Goal: Task Accomplishment & Management: Manage account settings

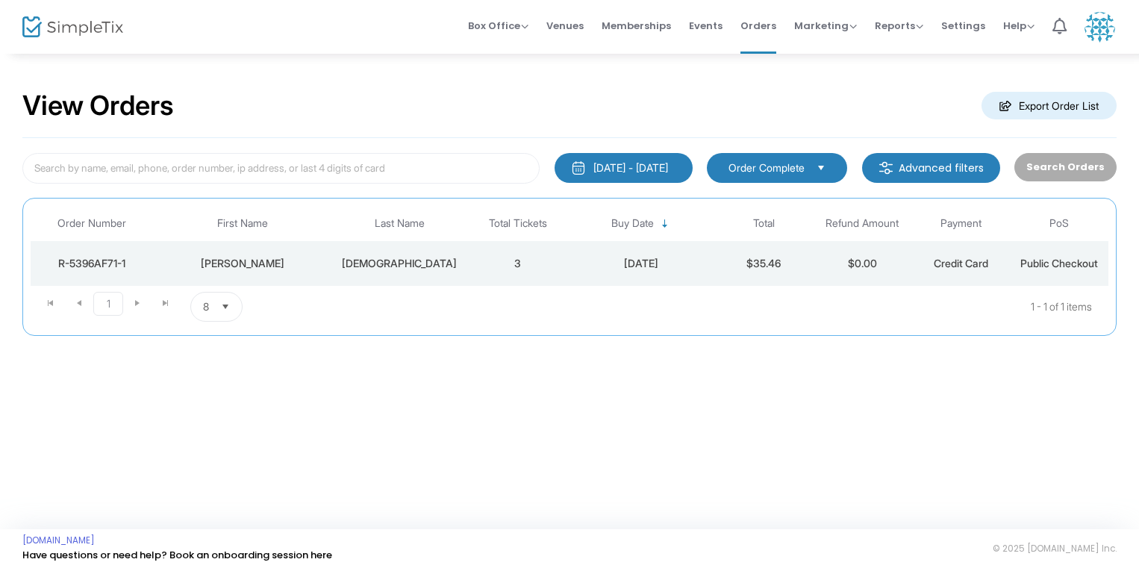
click at [427, 250] on td "[DEMOGRAPHIC_DATA]" at bounding box center [400, 263] width 138 height 45
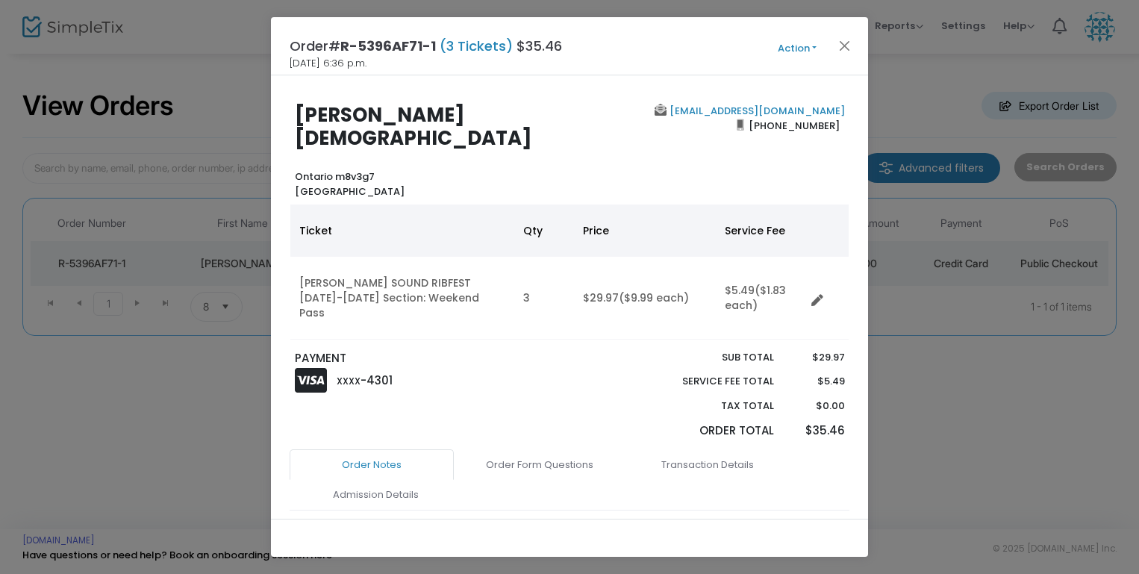
click at [949, 377] on ngb-modal-window "Order# R-5396AF71-1 (3 Tickets) $35.46 [DATE] 6:36 p.m. Action Mark Admitted Ed…" at bounding box center [569, 287] width 1139 height 574
click at [843, 43] on button "Close" at bounding box center [844, 45] width 19 height 19
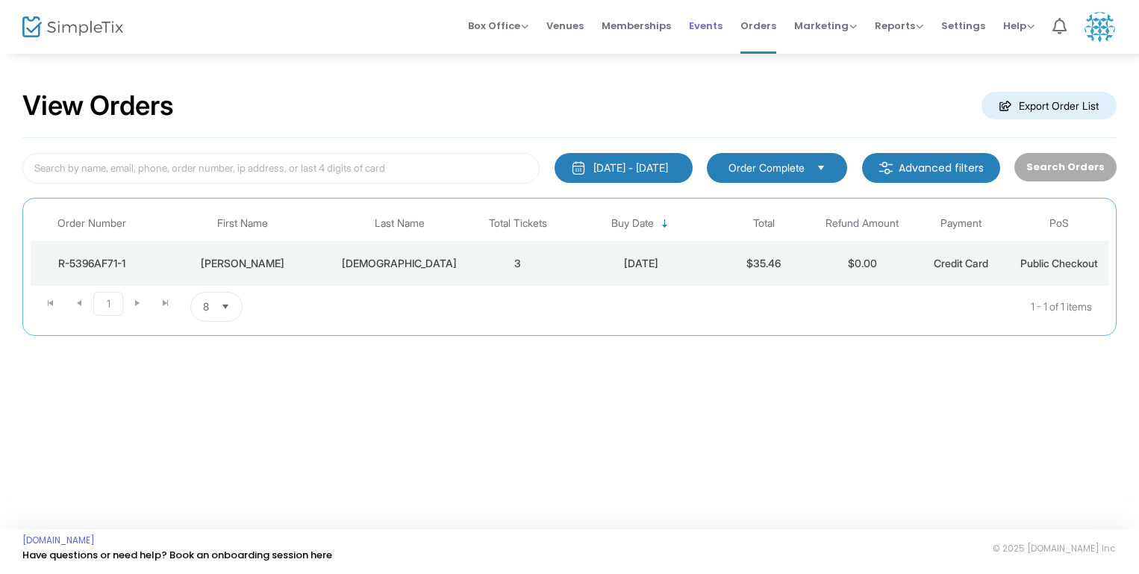
click at [722, 15] on span "Events" at bounding box center [706, 26] width 34 height 38
click at [228, 259] on div "[PERSON_NAME]" at bounding box center [242, 263] width 169 height 15
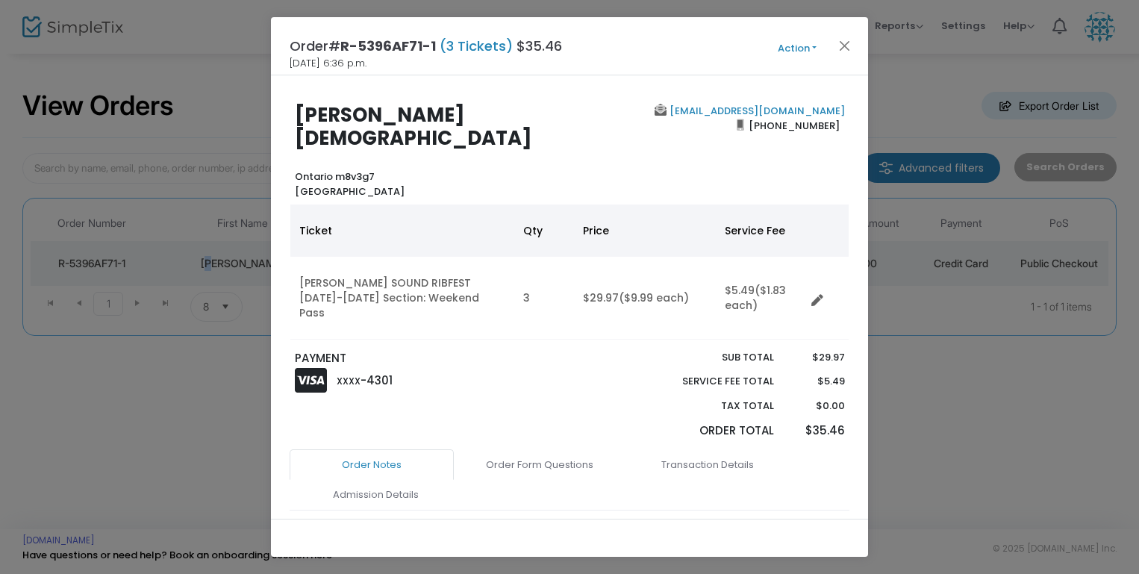
click at [796, 49] on button "Action" at bounding box center [797, 48] width 90 height 16
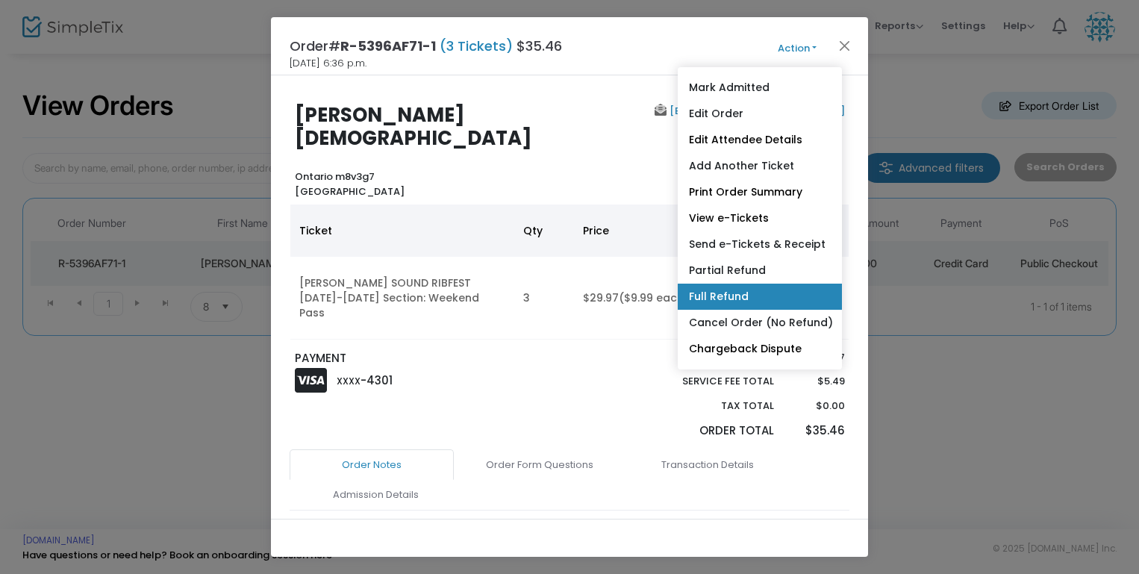
click at [742, 296] on link "Full Refund" at bounding box center [760, 297] width 164 height 26
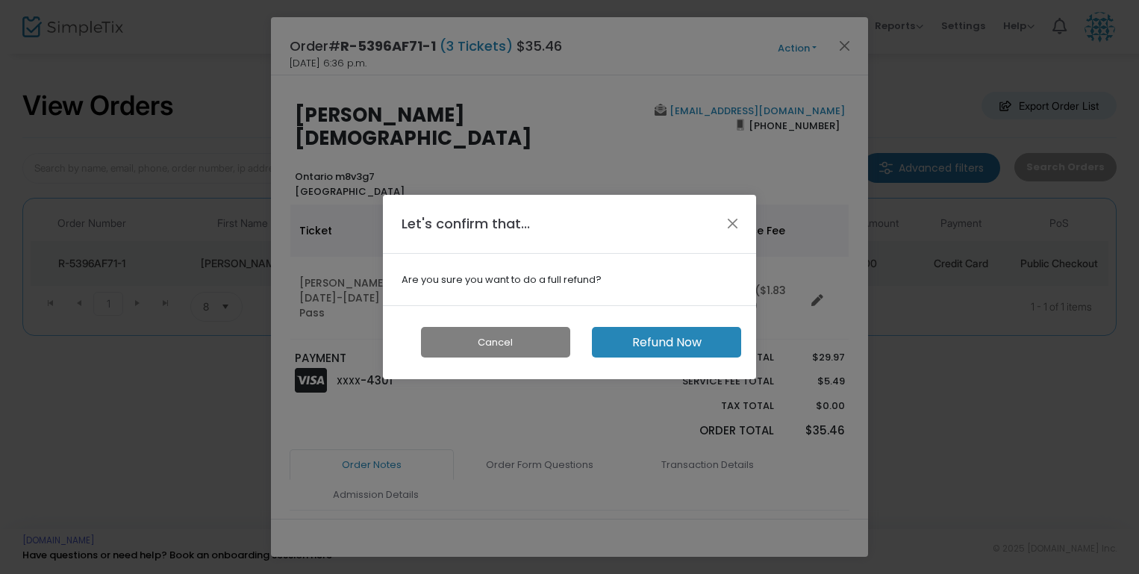
click at [689, 348] on button "Refund Now" at bounding box center [666, 342] width 149 height 31
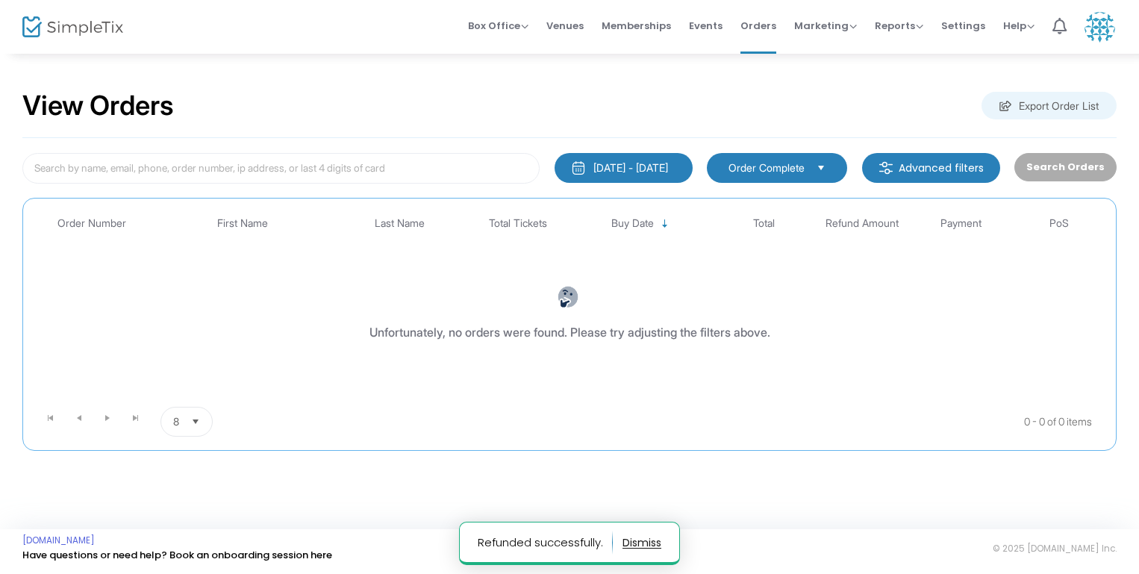
click at [834, 169] on span "Select" at bounding box center [821, 167] width 25 height 25
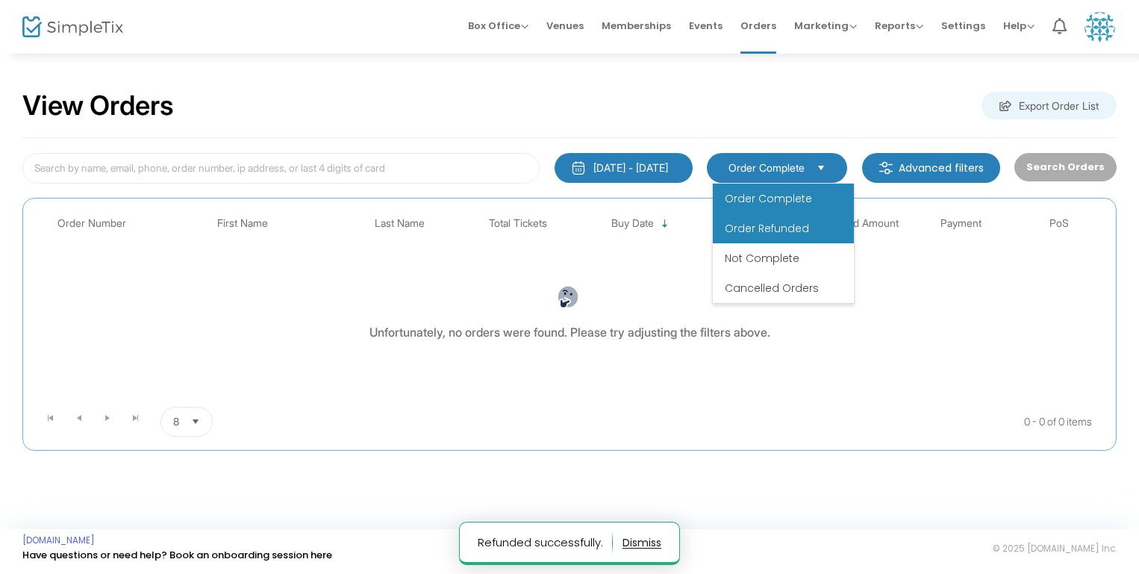
click at [805, 219] on li "Order Refunded" at bounding box center [783, 229] width 141 height 30
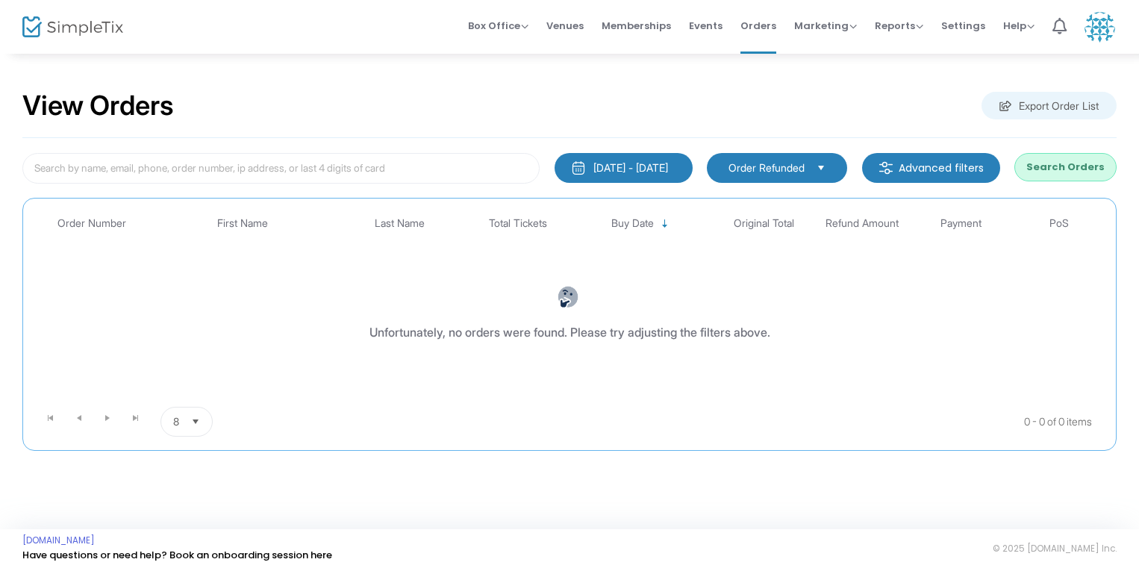
click at [1044, 165] on button "Search Orders" at bounding box center [1066, 167] width 102 height 28
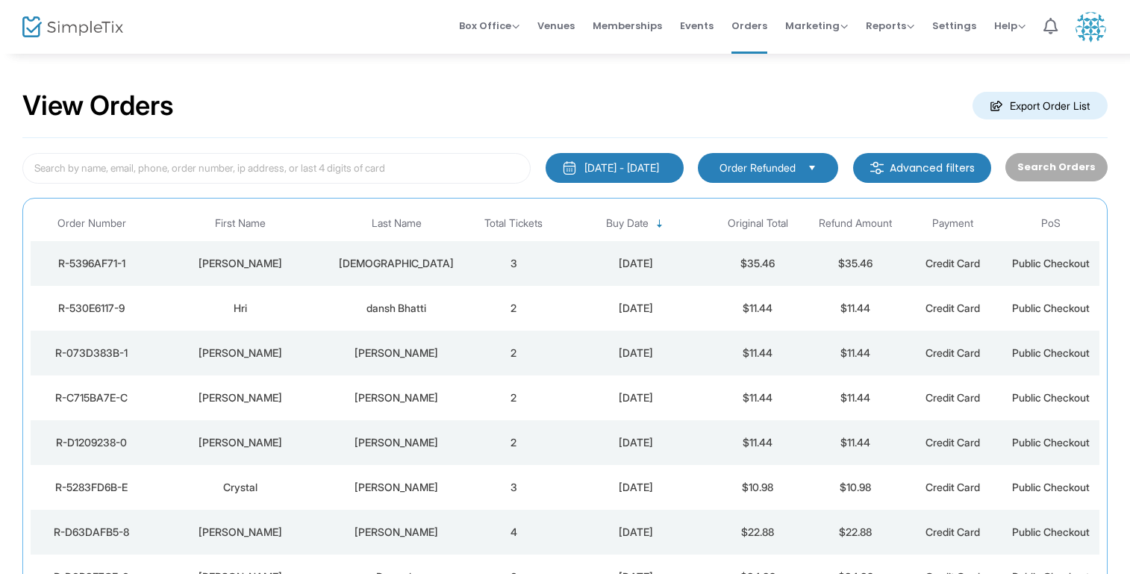
click at [265, 261] on div "[PERSON_NAME]" at bounding box center [240, 263] width 168 height 15
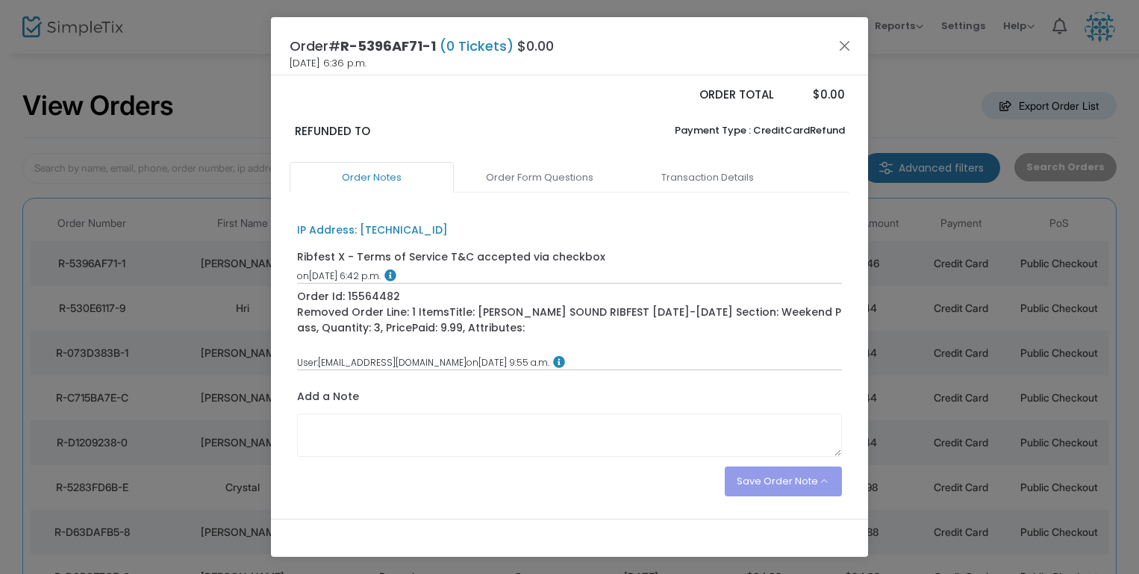
scroll to position [342, 0]
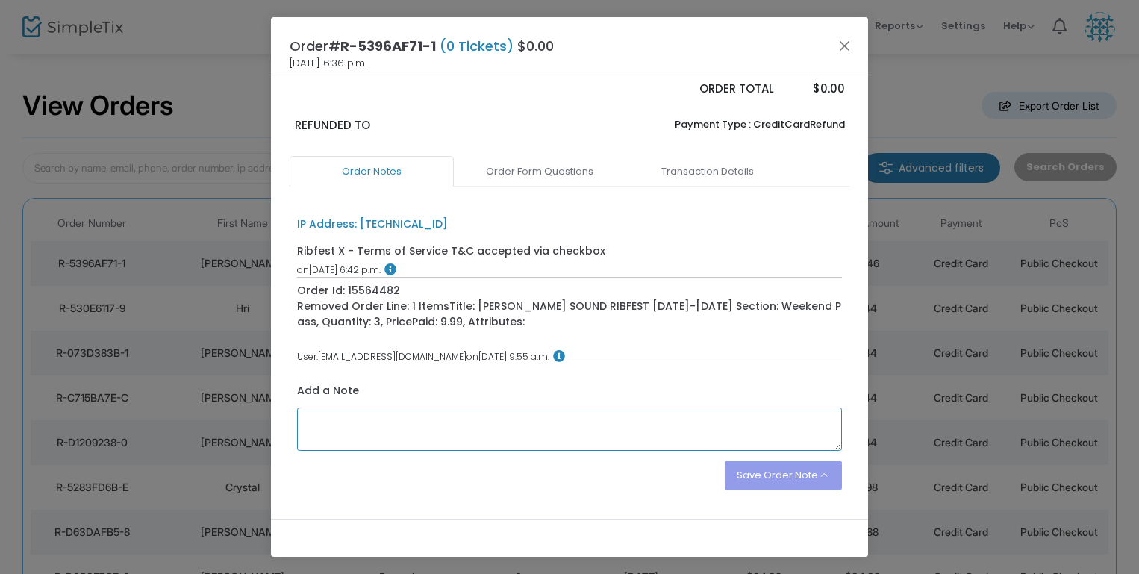
click at [492, 408] on textarea at bounding box center [570, 429] width 546 height 43
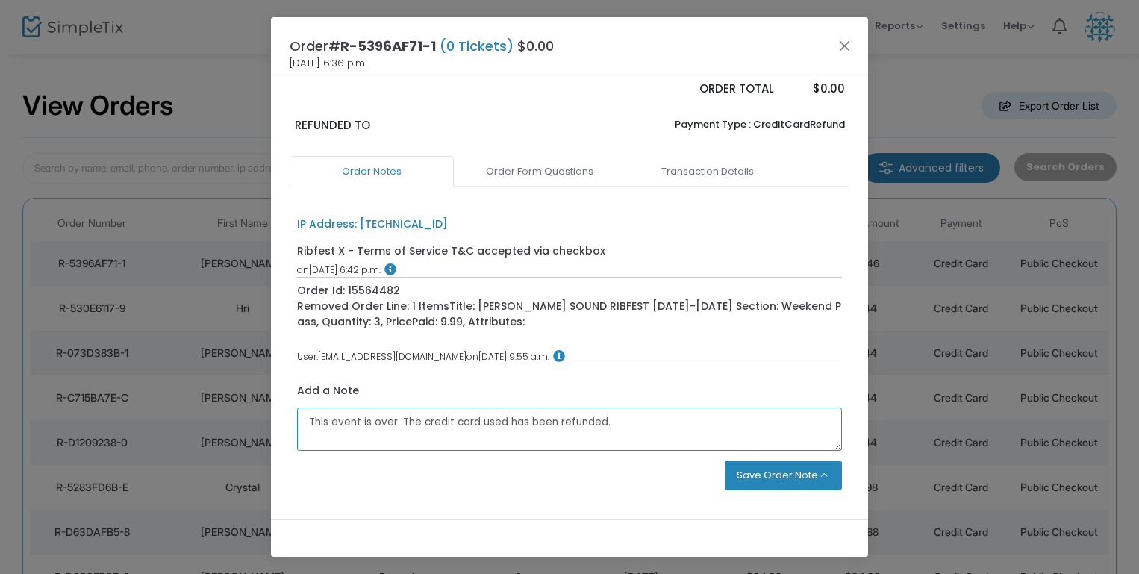
type textarea "This event is over. The credit card used has been refunded."
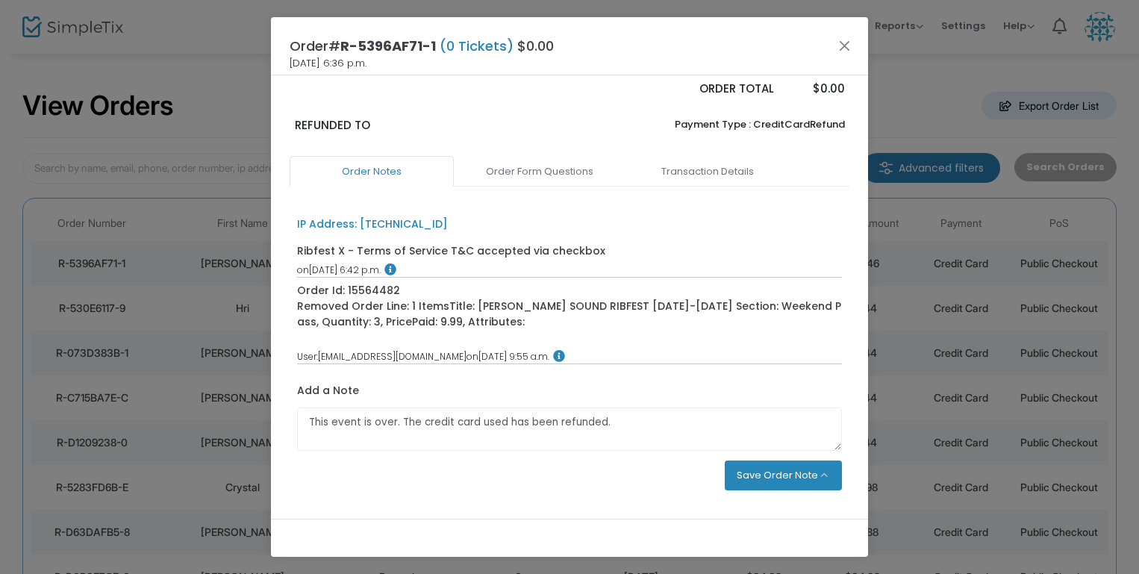
click at [778, 461] on button "Save Order Note" at bounding box center [784, 476] width 118 height 30
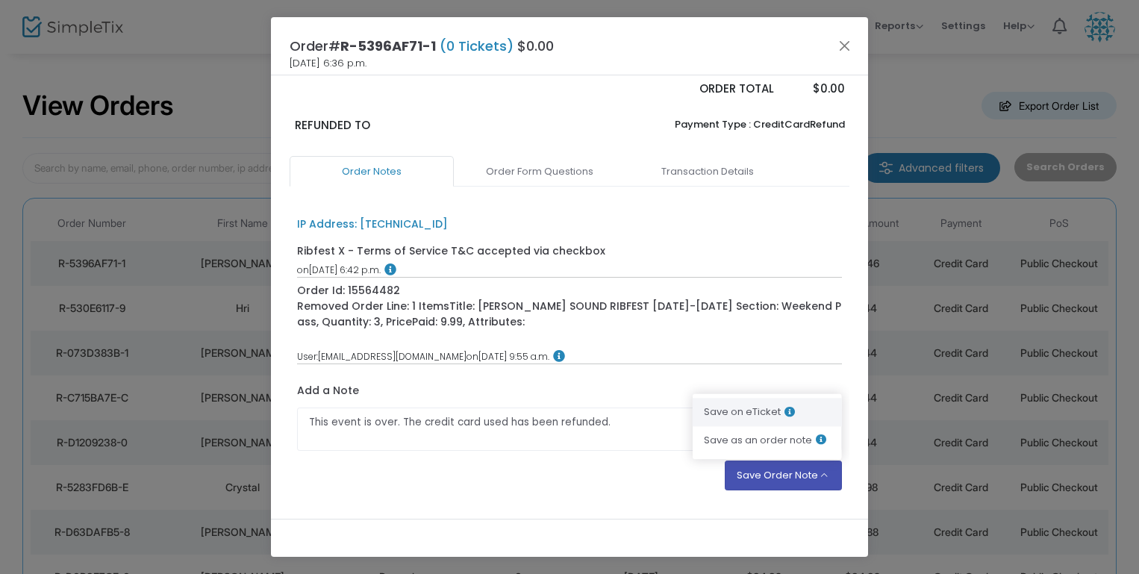
click at [718, 399] on li "Save on eTicket" at bounding box center [767, 413] width 149 height 28
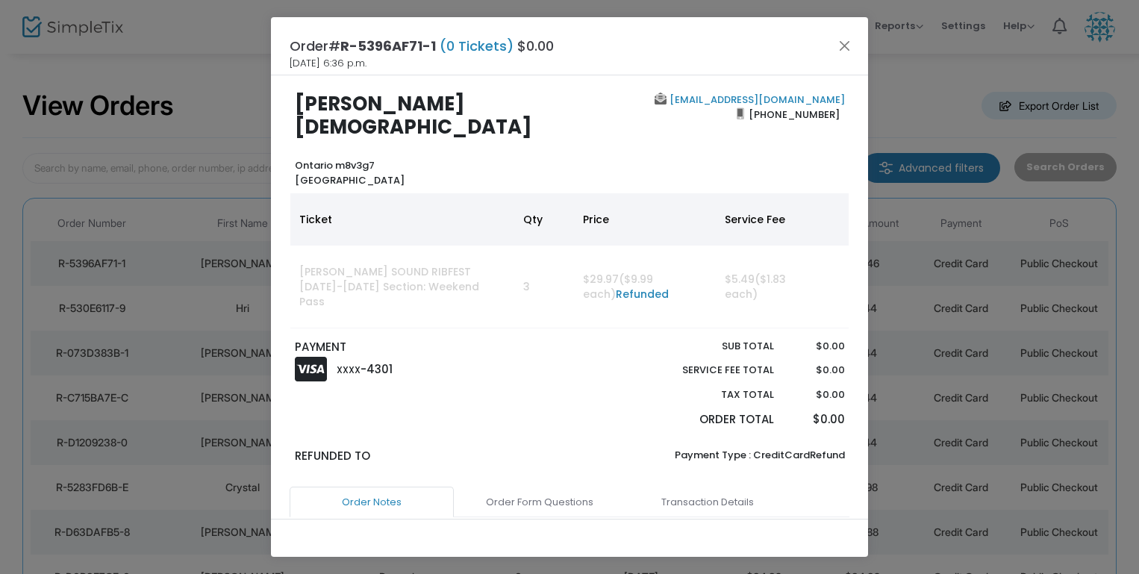
scroll to position [0, 0]
